Goal: Information Seeking & Learning: Check status

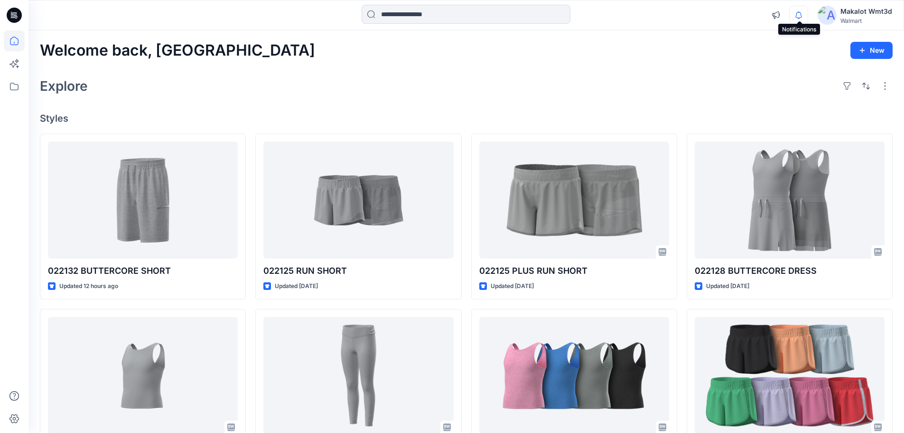
click at [804, 20] on icon "button" at bounding box center [799, 15] width 18 height 19
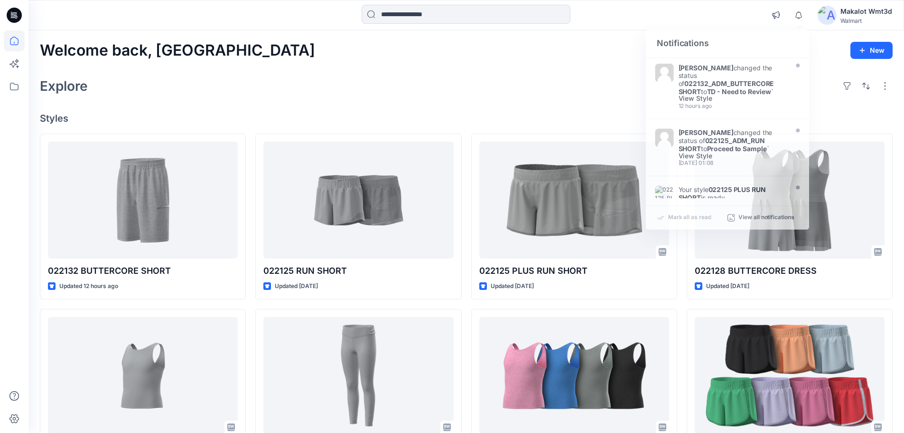
click at [551, 100] on div "Welcome back, Makalot New Explore Styles 022132 BUTTERCORE SHORT Updated 12 hou…" at bounding box center [466, 362] width 876 height 665
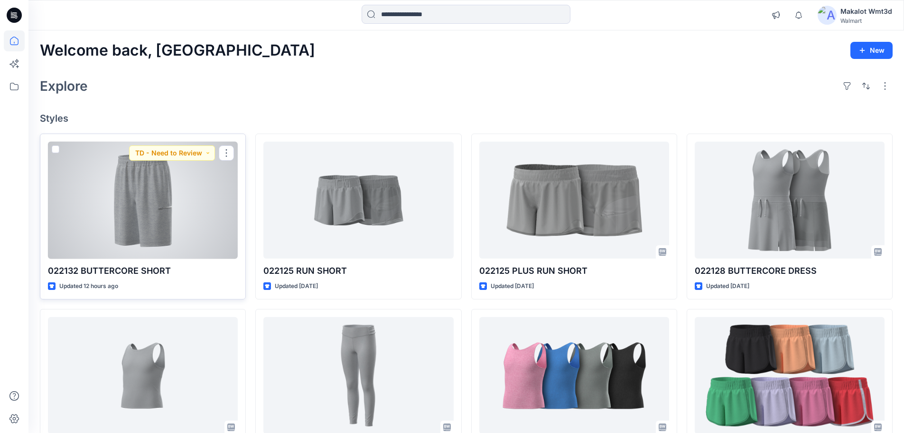
click at [170, 226] on div at bounding box center [143, 199] width 190 height 117
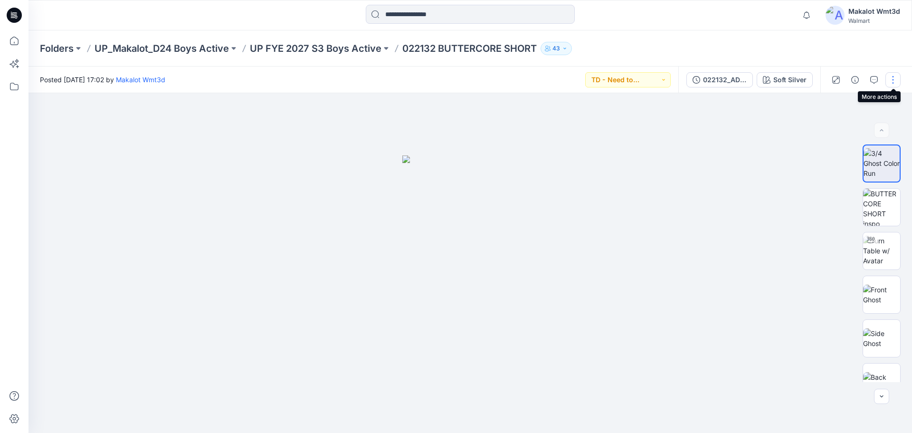
click at [895, 82] on button "button" at bounding box center [892, 79] width 15 height 15
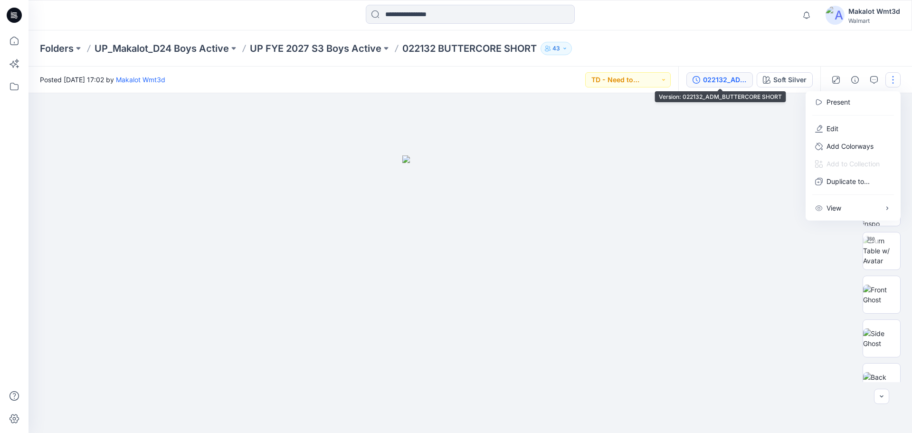
click at [714, 83] on div "022132_ADM_BUTTERCORE SHORT" at bounding box center [725, 80] width 44 height 10
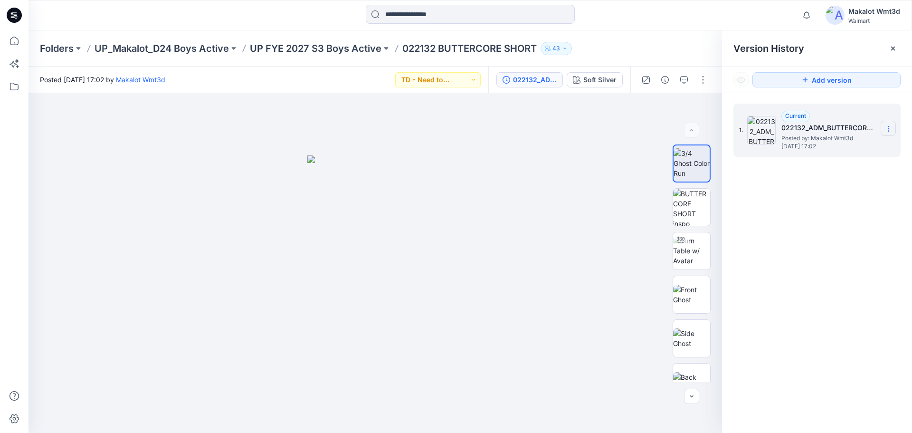
click at [885, 123] on section at bounding box center [887, 128] width 15 height 15
click at [830, 42] on div "Version History" at bounding box center [816, 48] width 167 height 13
click at [892, 46] on icon at bounding box center [893, 49] width 8 height 8
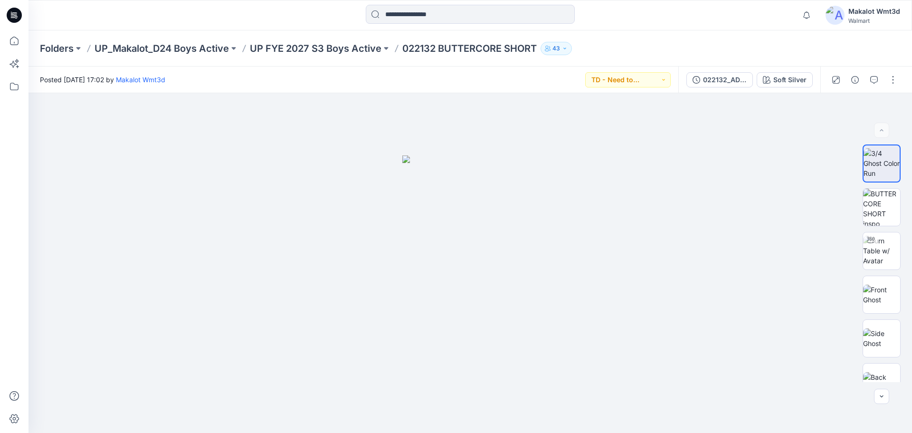
click at [712, 29] on div "Notifications [PERSON_NAME] changed the status of 022132_ADM_BUTTERCORE SHORT t…" at bounding box center [469, 15] width 883 height 30
click at [719, 46] on div "Folders UP_Makalot_D24 Boys Active UP FYE 2027 S3 Boys Active 022132 BUTTERCORE…" at bounding box center [433, 48] width 786 height 13
click at [12, 18] on icon at bounding box center [14, 15] width 15 height 15
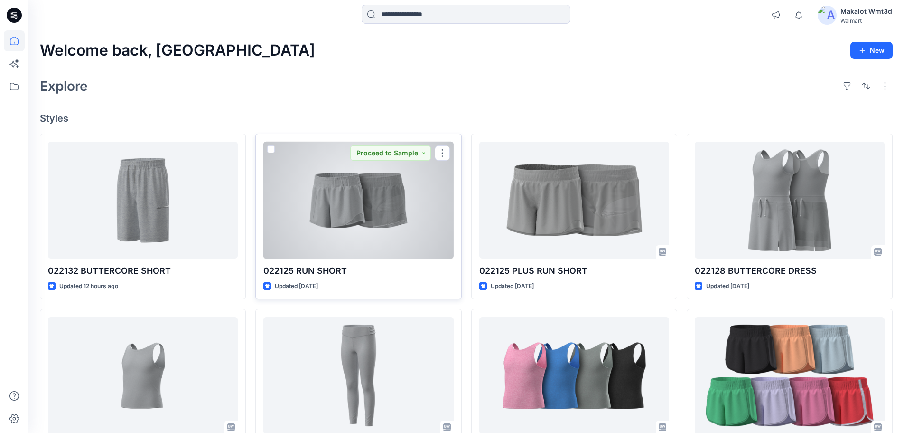
click at [356, 216] on div at bounding box center [359, 199] width 190 height 117
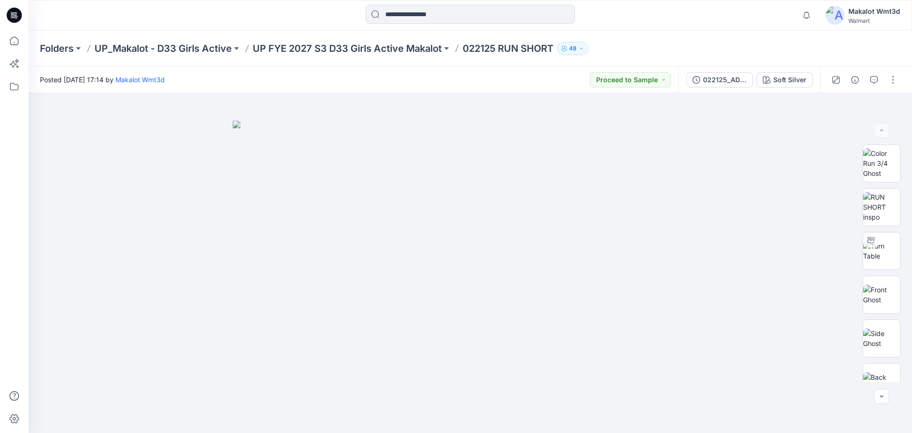
click at [18, 15] on icon at bounding box center [14, 15] width 15 height 15
